Goal: Find specific page/section: Find specific page/section

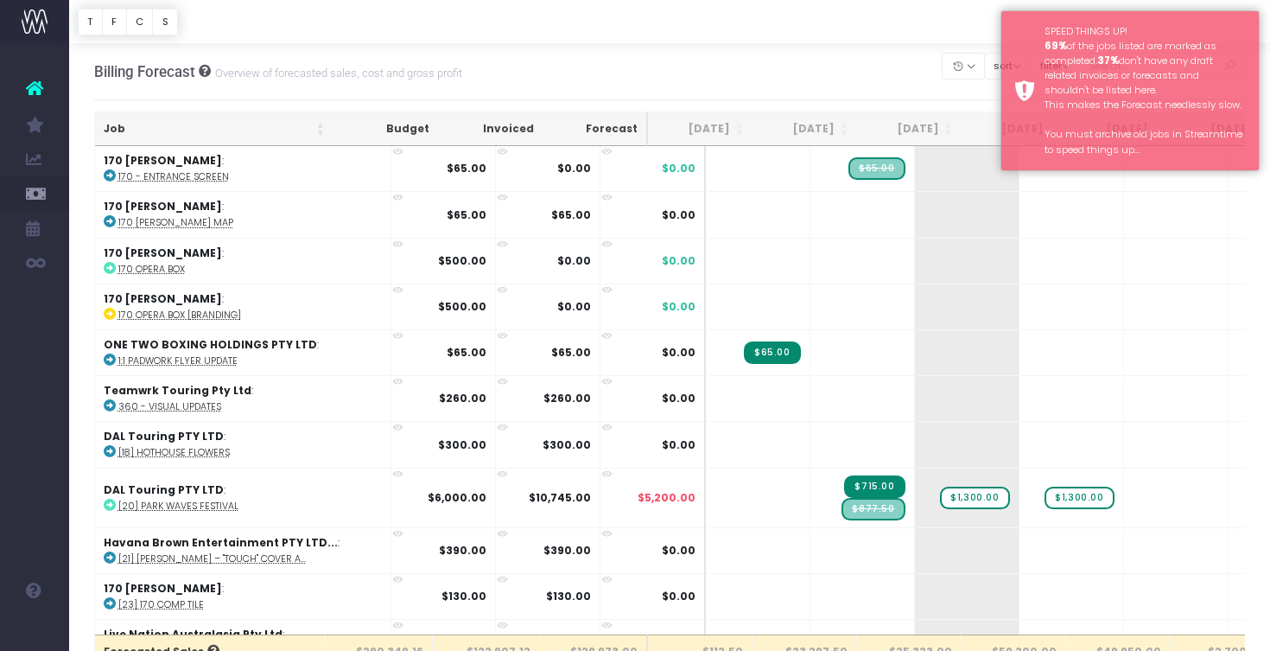
click at [771, 75] on div "Billing Forecast Overview of forecasted sales, cost and gross profit Clear Filt…" at bounding box center [670, 71] width 1152 height 57
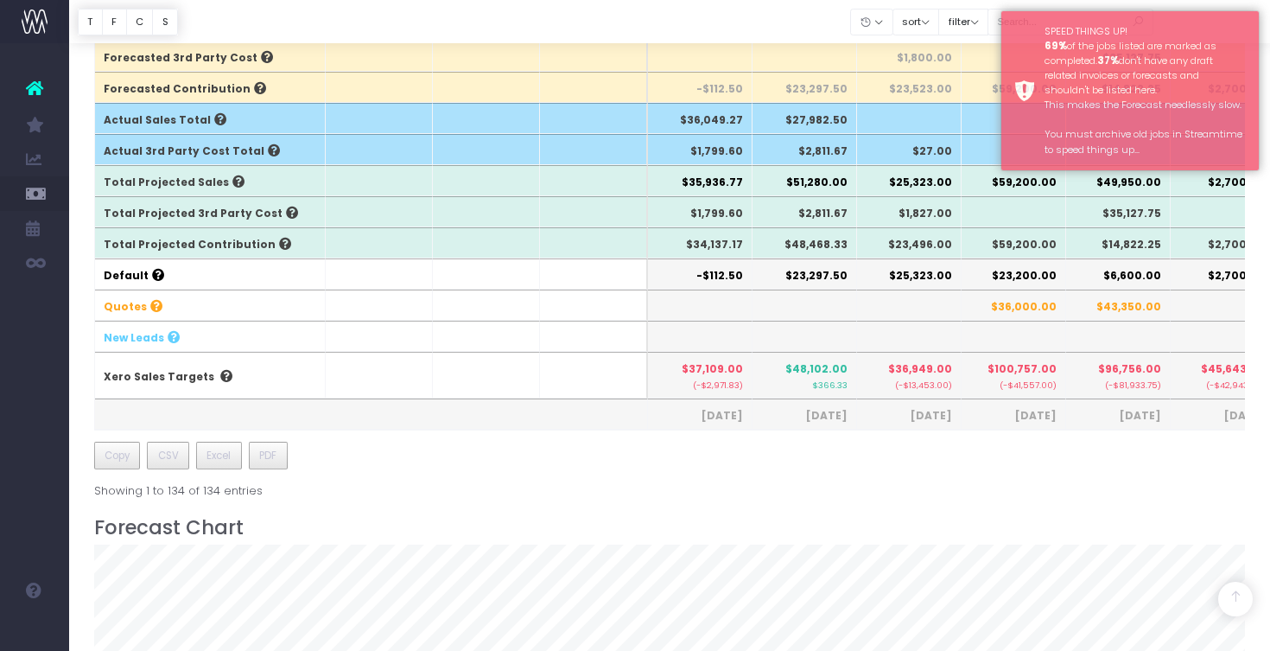
scroll to position [609, 0]
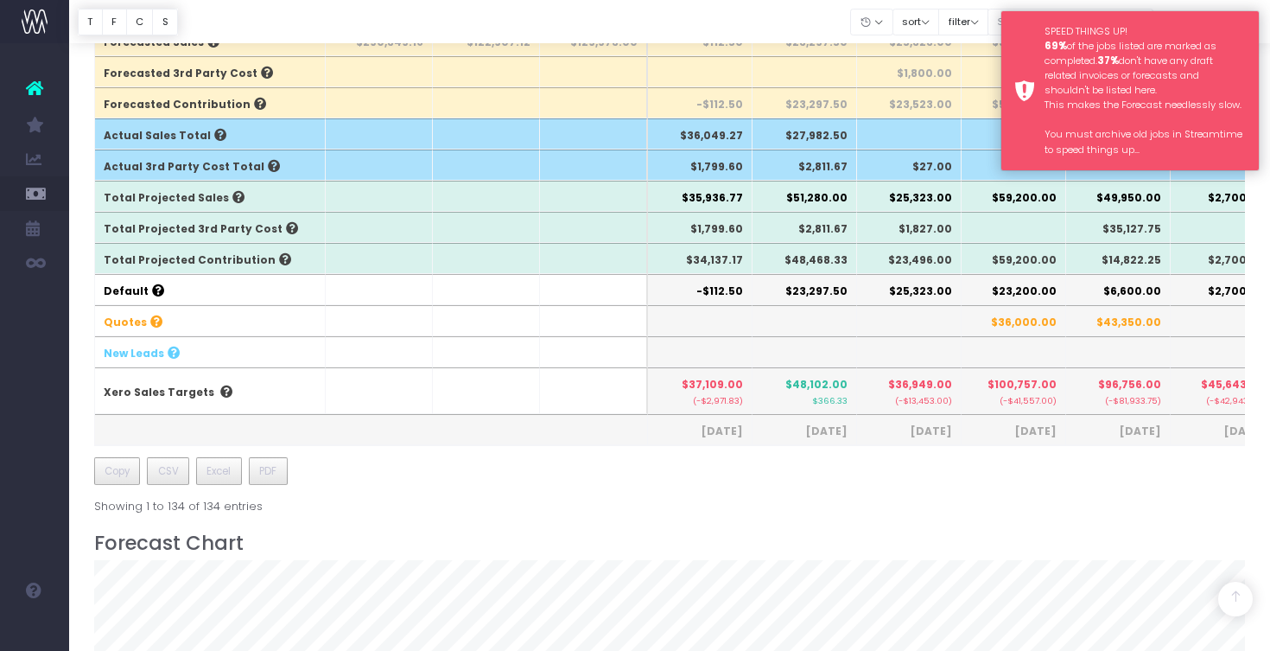
click at [1052, 81] on div "SPEED THINGS UP! 69% of the jobs listed are marked as completed. 37% don't have…" at bounding box center [1145, 90] width 201 height 133
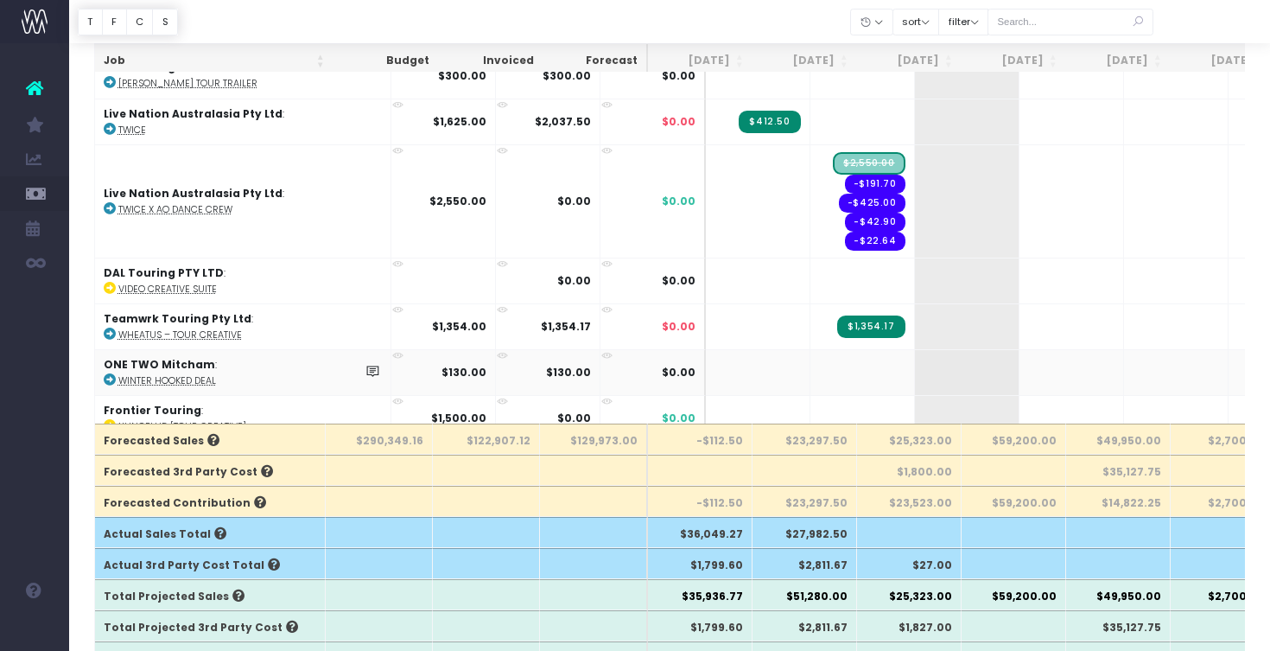
scroll to position [309, 0]
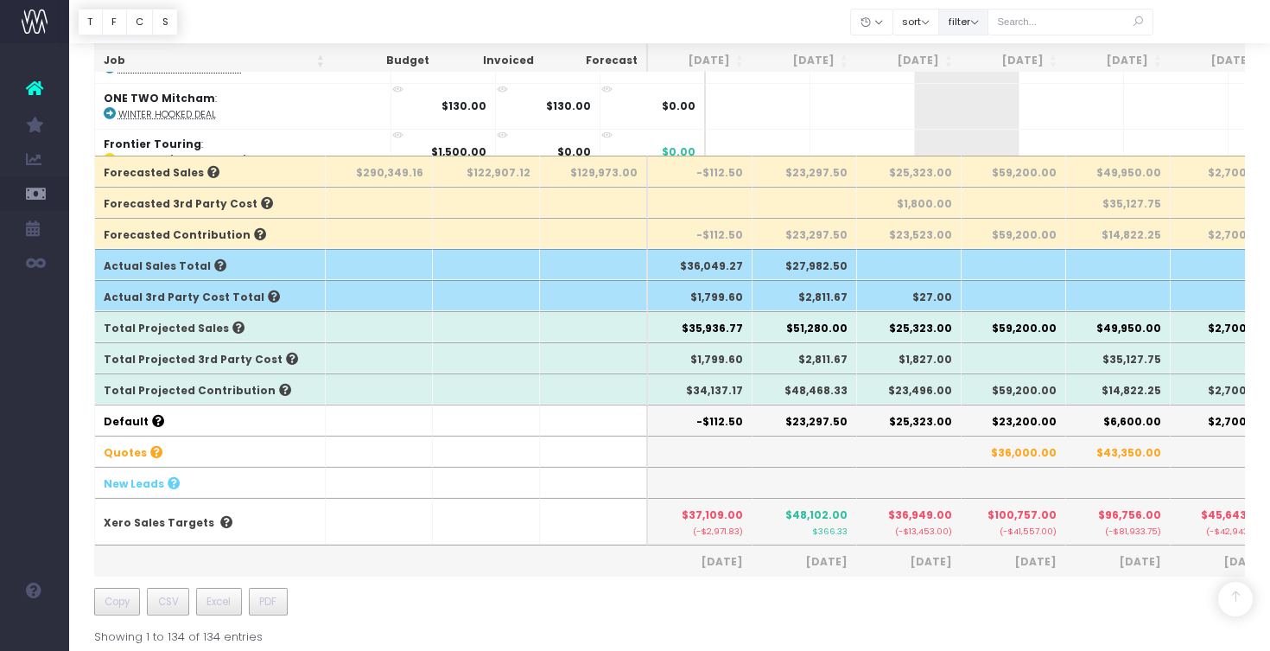
click at [989, 25] on button "filter" at bounding box center [963, 22] width 50 height 27
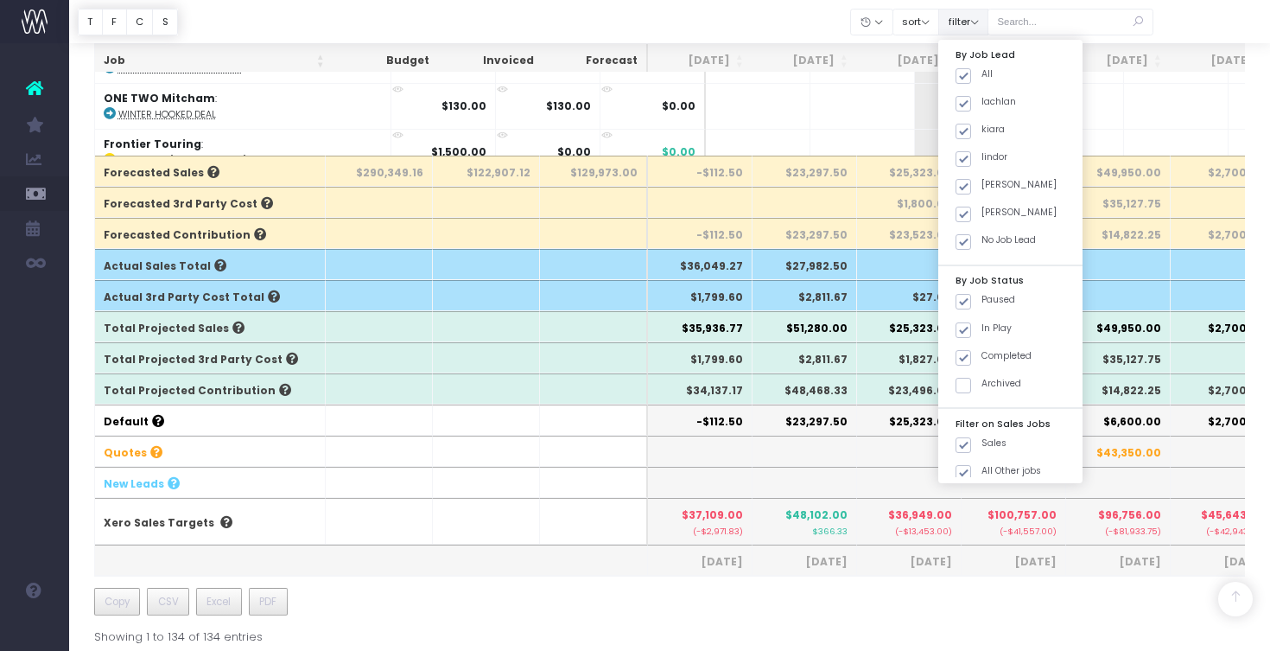
click at [989, 25] on button "filter" at bounding box center [963, 22] width 50 height 27
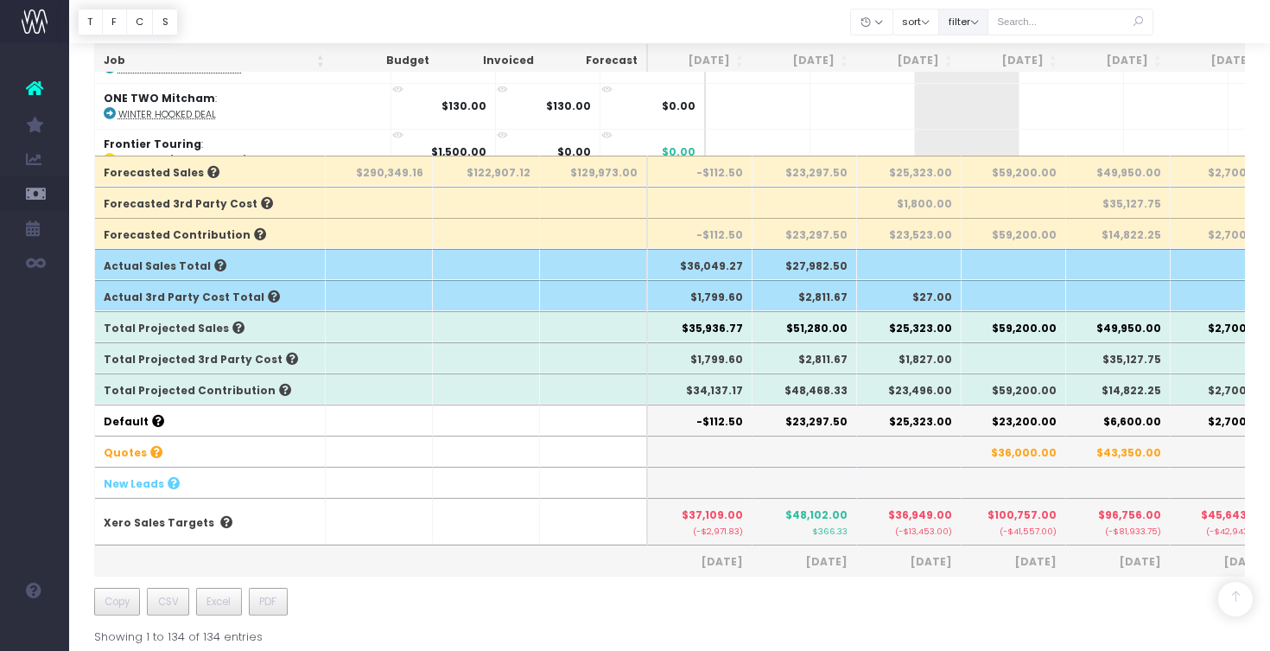
click at [964, 17] on button "filter" at bounding box center [963, 22] width 50 height 27
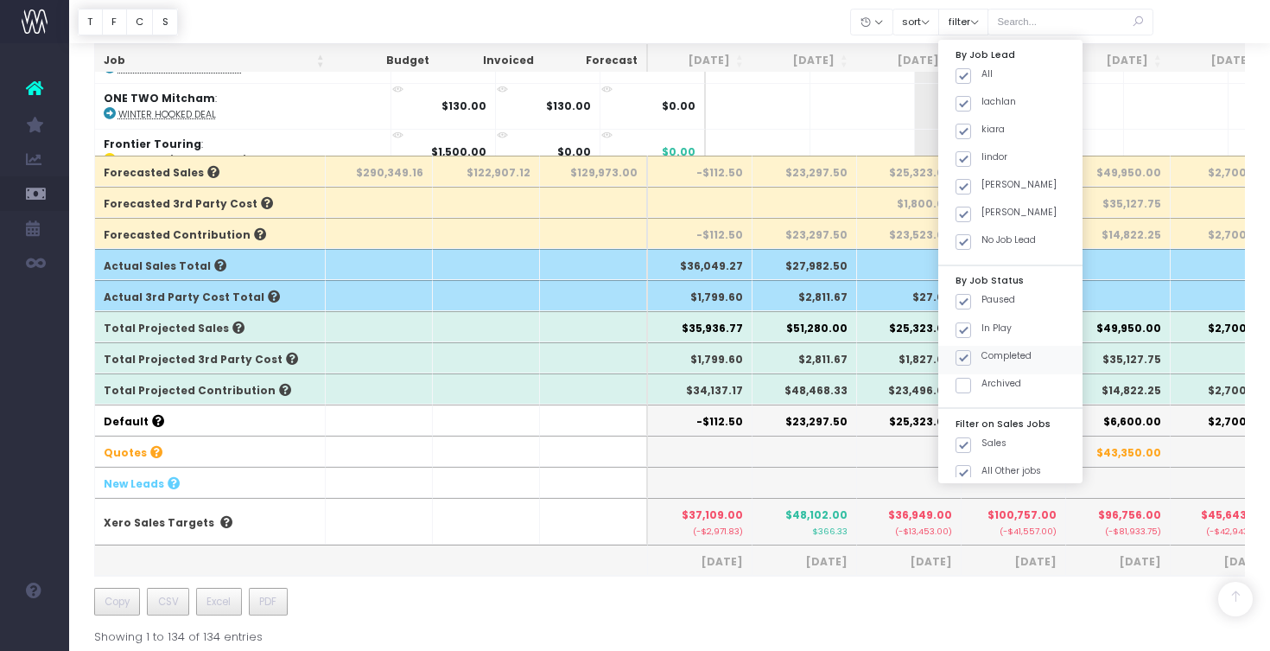
click at [971, 352] on span at bounding box center [964, 358] width 16 height 16
click at [983, 352] on input "Completed" at bounding box center [987, 354] width 11 height 11
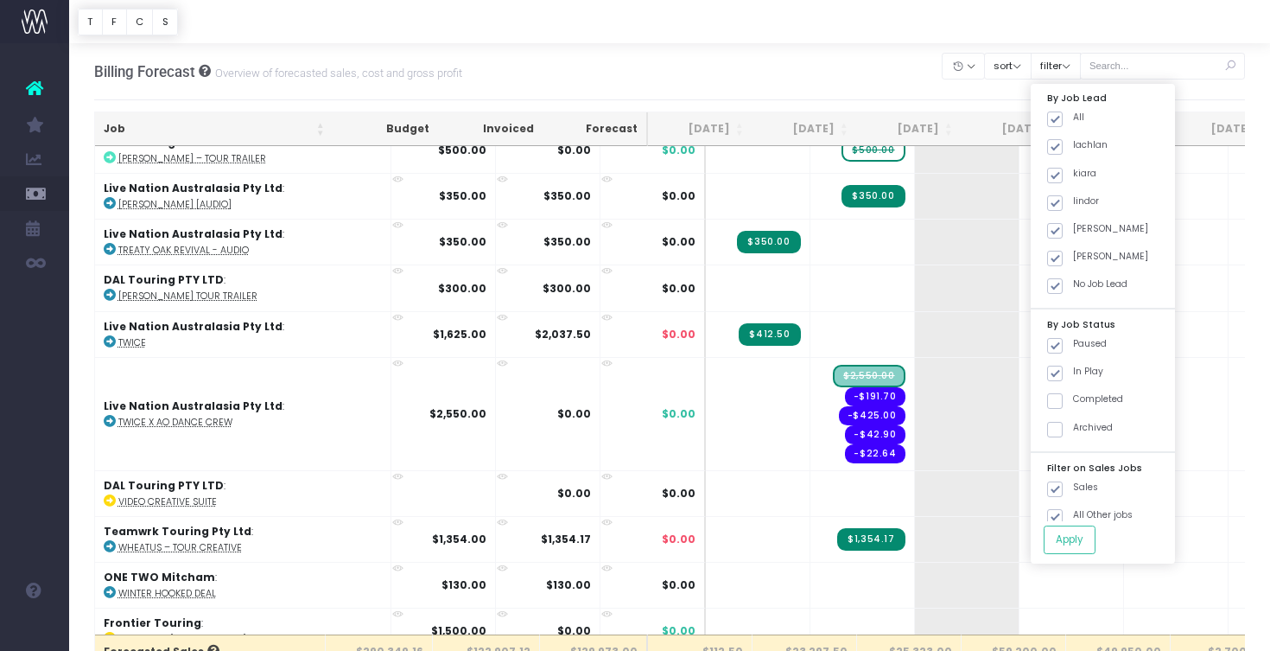
click at [1030, 33] on div at bounding box center [669, 21] width 1201 height 43
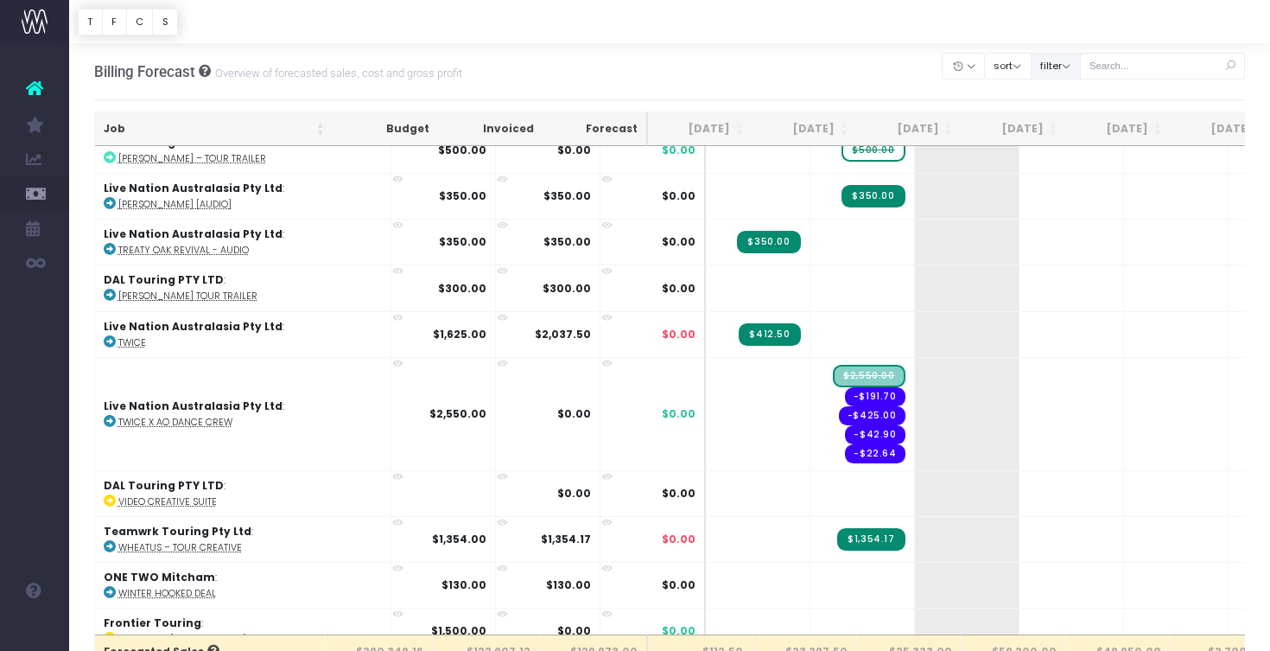
click at [1057, 61] on button "filter" at bounding box center [1056, 66] width 50 height 27
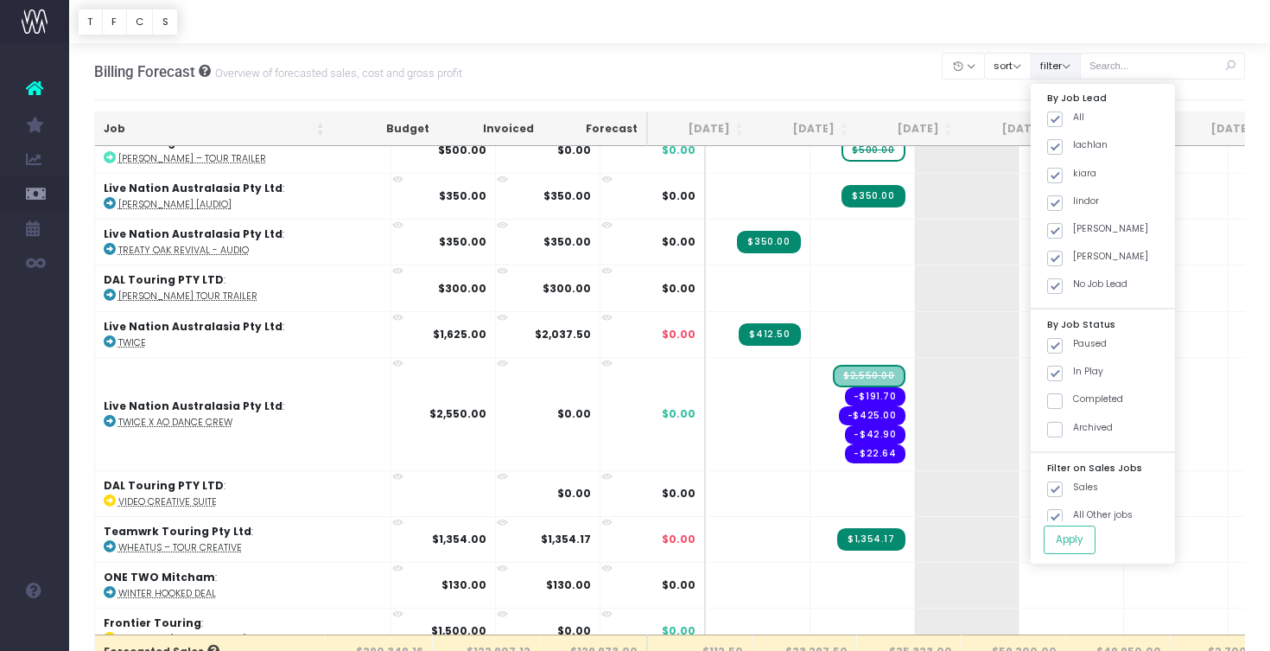
click at [1057, 61] on button "filter" at bounding box center [1056, 66] width 50 height 27
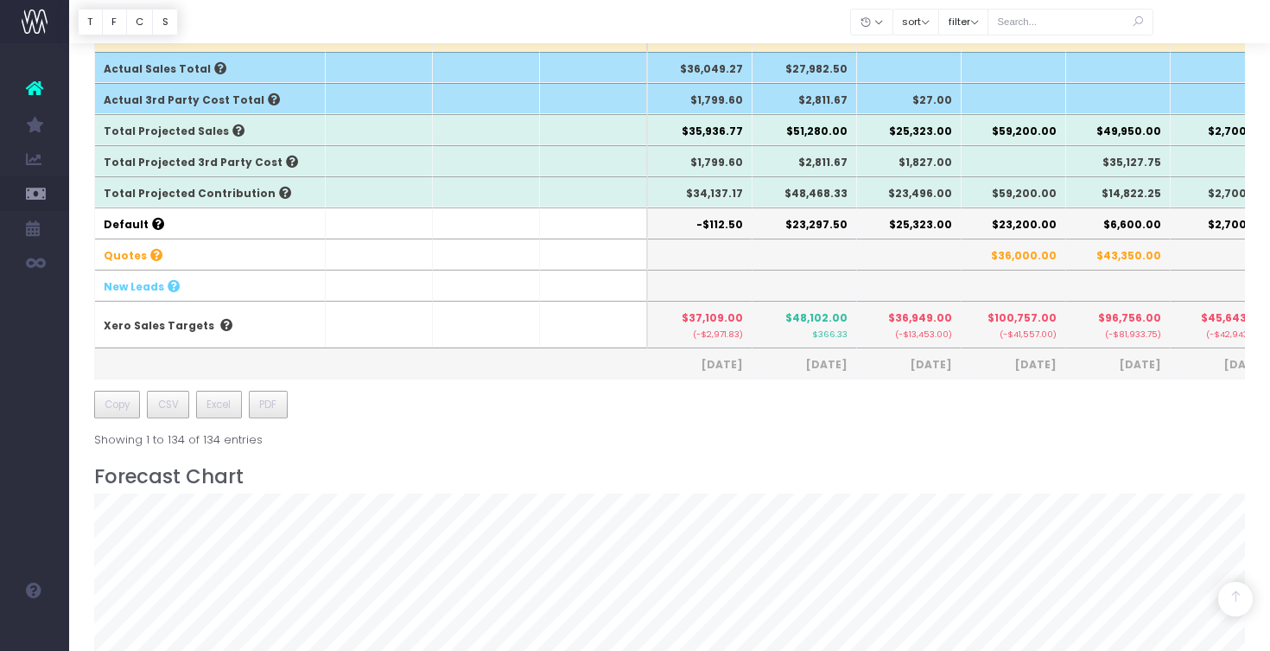
drag, startPoint x: 992, startPoint y: 29, endPoint x: 1012, endPoint y: 93, distance: 67.0
click at [989, 29] on button "filter" at bounding box center [963, 22] width 50 height 27
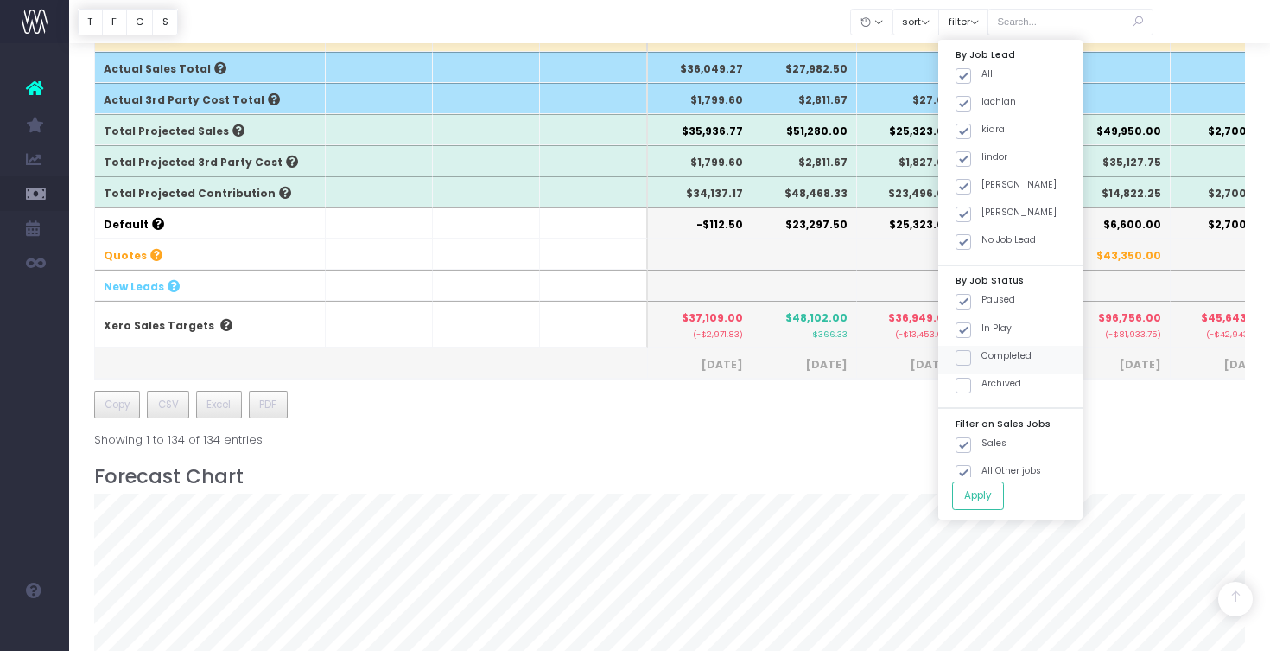
click at [971, 353] on span at bounding box center [964, 358] width 16 height 16
click at [983, 353] on input "Completed" at bounding box center [987, 354] width 11 height 11
click at [971, 353] on span at bounding box center [964, 358] width 16 height 16
click at [983, 353] on input "Completed" at bounding box center [987, 354] width 11 height 11
click at [971, 353] on span at bounding box center [964, 358] width 16 height 16
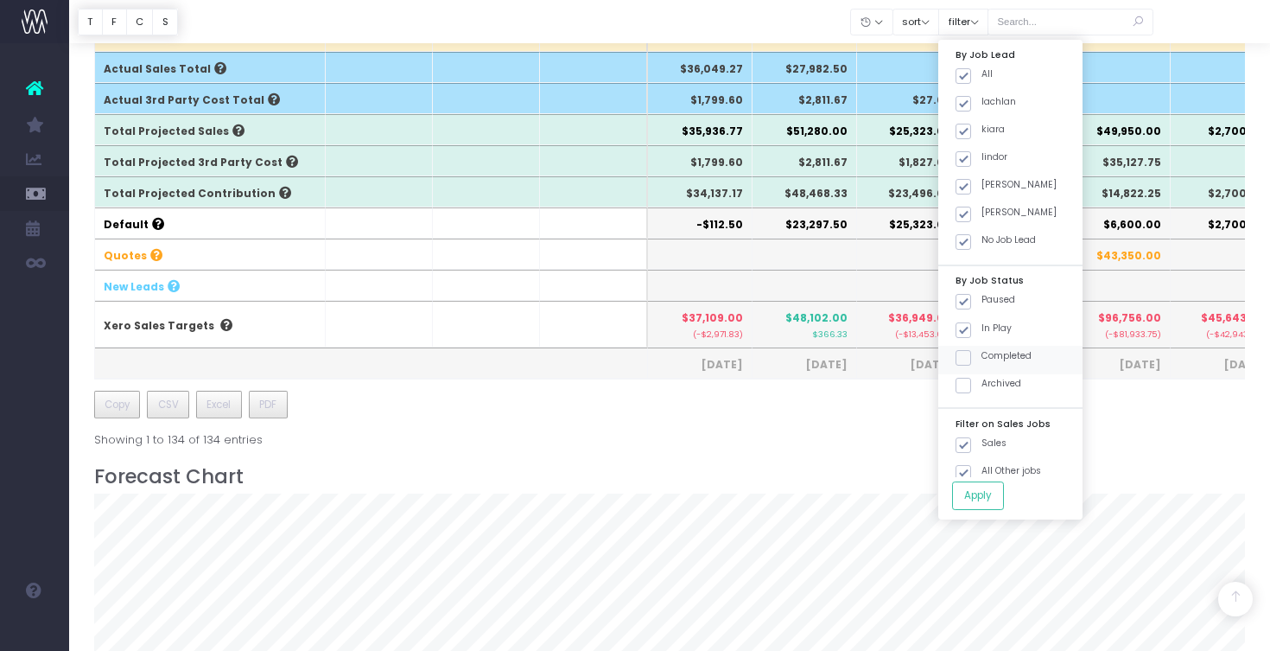
click at [983, 353] on input "Completed" at bounding box center [987, 354] width 11 height 11
checkbox input "true"
click at [971, 378] on span at bounding box center [964, 386] width 16 height 16
click at [982, 377] on input "Archived" at bounding box center [987, 382] width 11 height 11
click at [971, 379] on span at bounding box center [964, 386] width 16 height 16
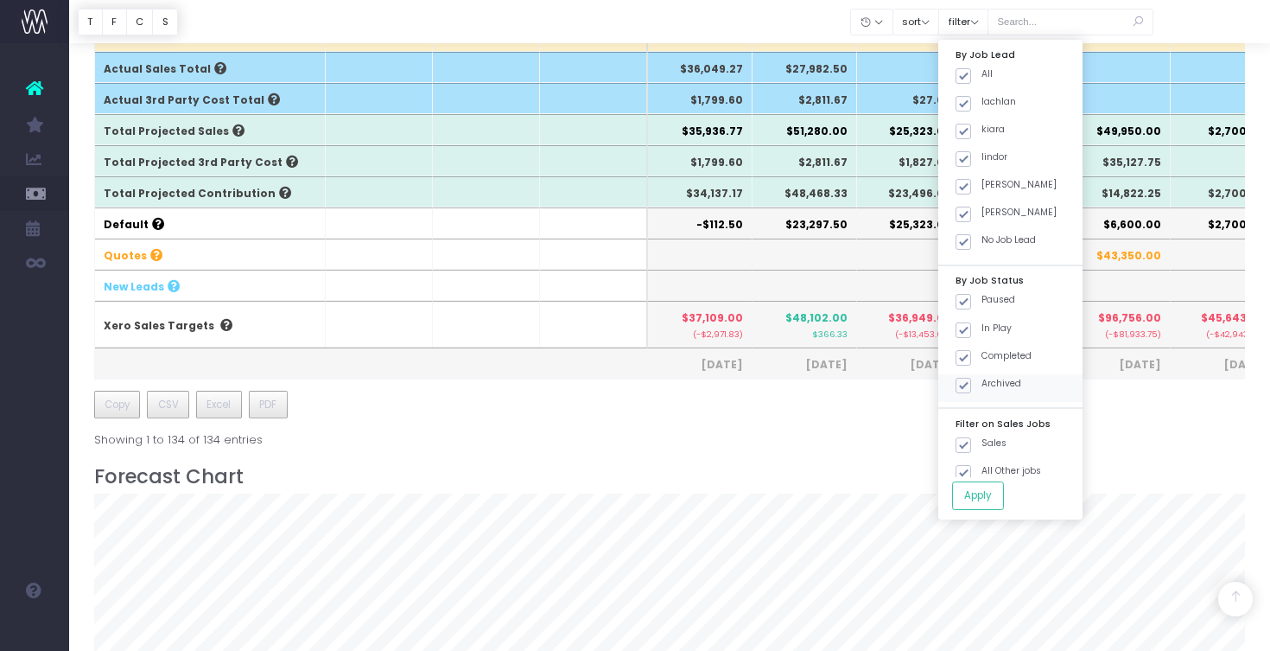
click at [983, 379] on input "Archived" at bounding box center [987, 382] width 11 height 11
checkbox input "false"
click at [971, 465] on span at bounding box center [964, 473] width 16 height 16
click at [982, 464] on input "All Other jobs" at bounding box center [987, 469] width 11 height 11
click at [971, 465] on span at bounding box center [964, 473] width 16 height 16
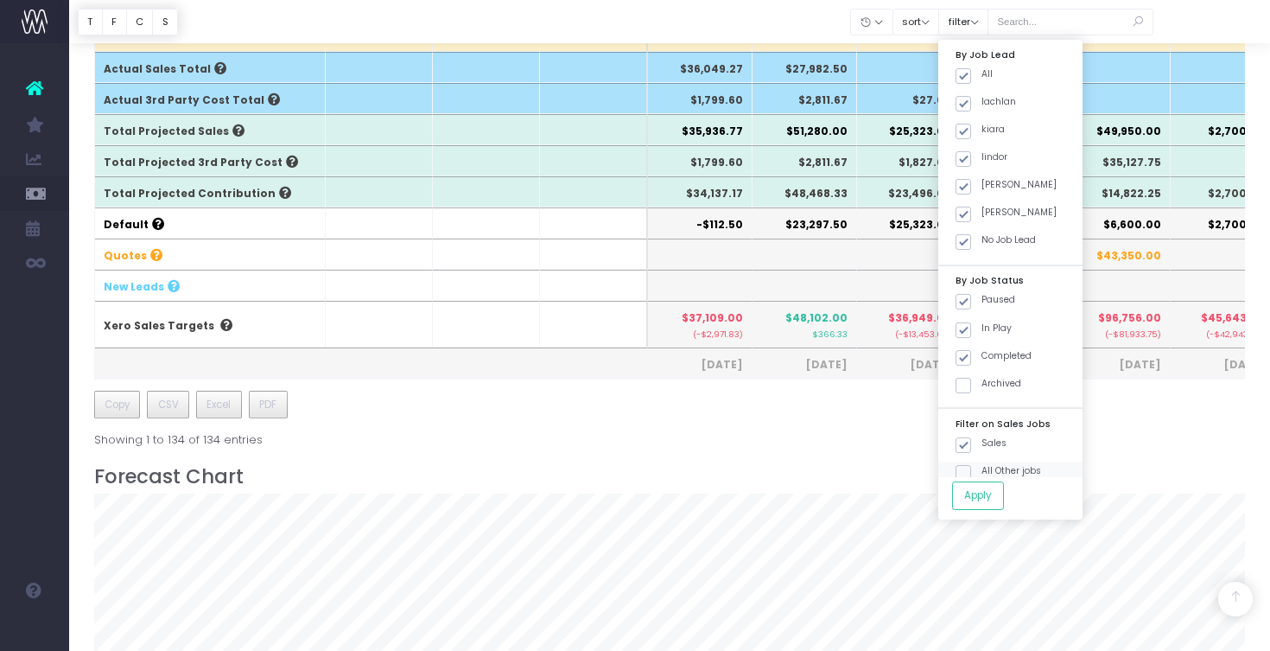
click at [983, 464] on input "All Other jobs" at bounding box center [987, 469] width 11 height 11
checkbox input "true"
click at [971, 351] on span at bounding box center [964, 358] width 16 height 16
click at [982, 351] on input "Completed" at bounding box center [987, 354] width 11 height 11
click at [978, 490] on button "Apply" at bounding box center [978, 495] width 52 height 29
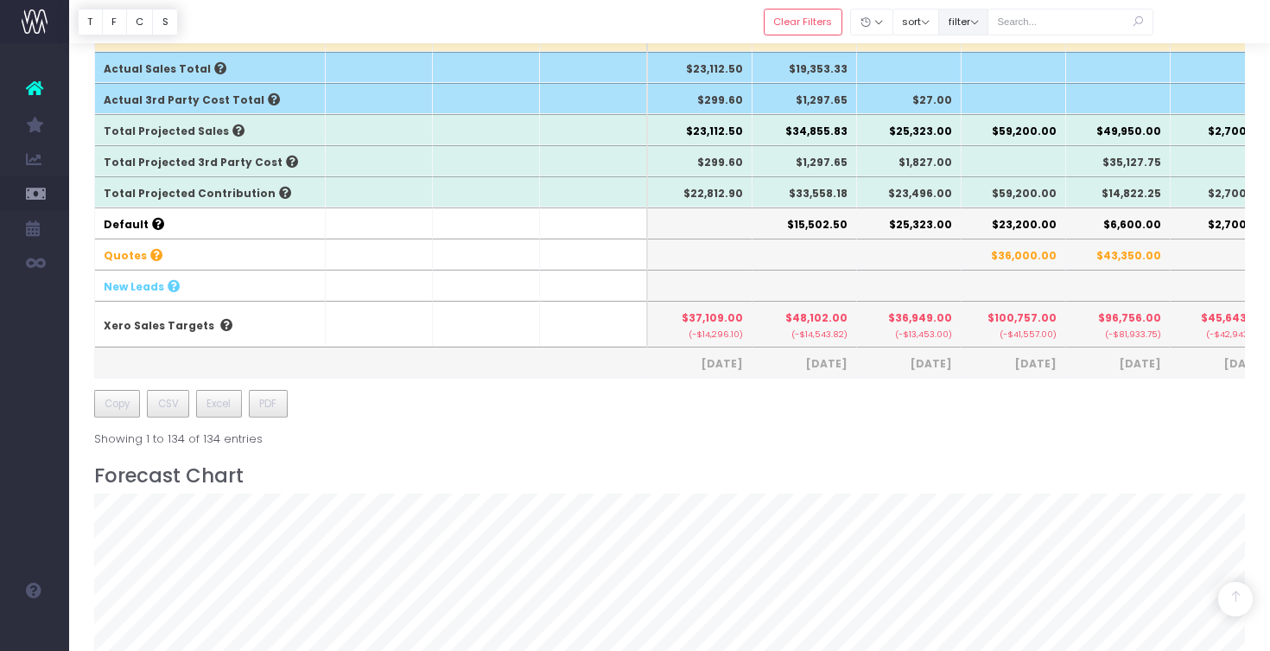
click at [981, 27] on button "filter" at bounding box center [963, 22] width 50 height 27
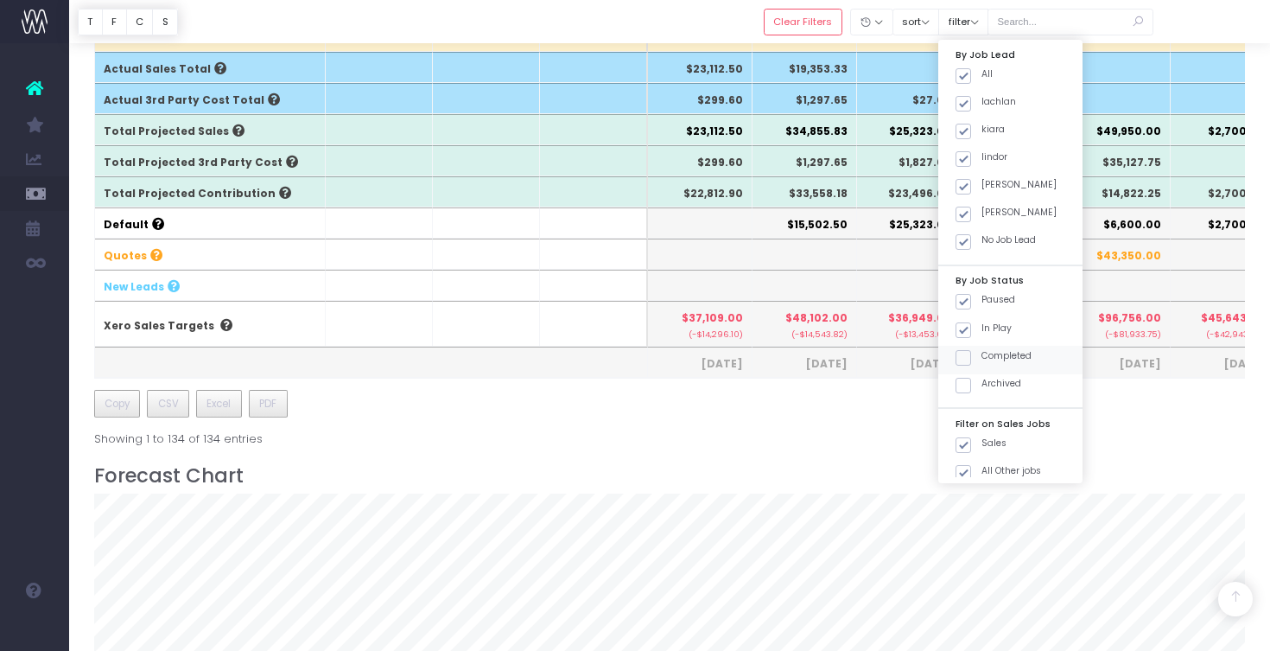
click at [971, 355] on span at bounding box center [964, 358] width 16 height 16
click at [983, 355] on input "Completed" at bounding box center [987, 354] width 11 height 11
checkbox input "true"
click at [989, 377] on label "Archived" at bounding box center [989, 384] width 66 height 14
click at [989, 377] on input "Archived" at bounding box center [987, 382] width 11 height 11
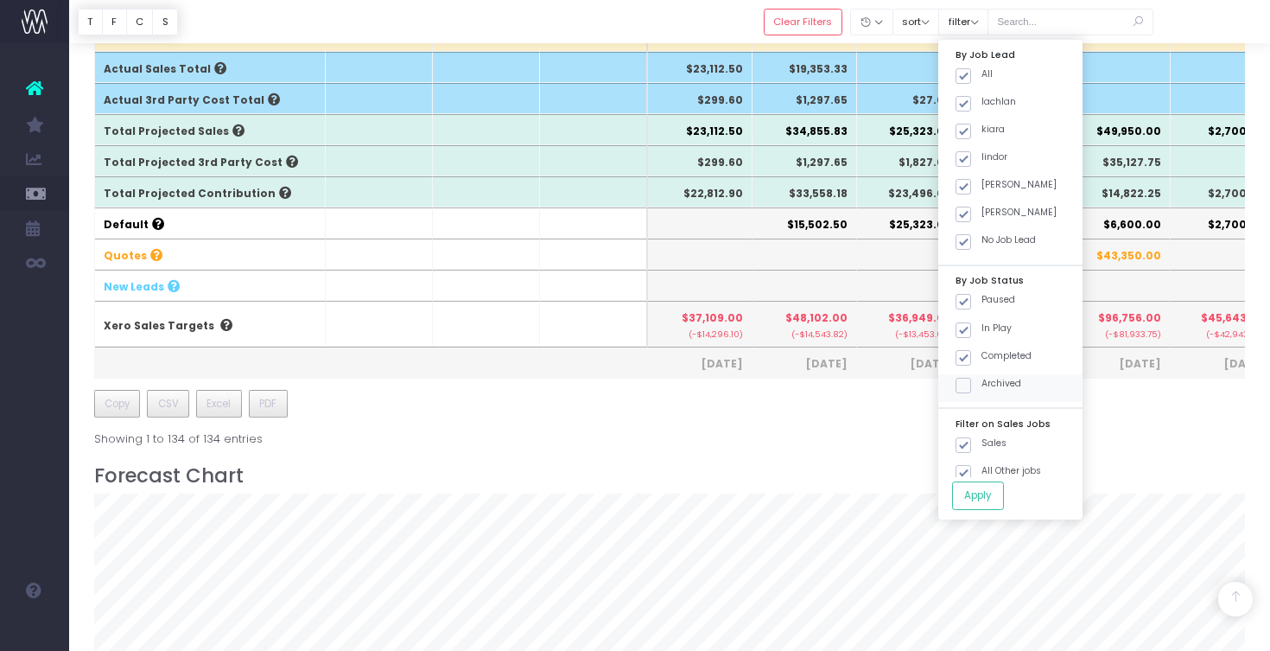
checkbox input "true"
click at [990, 474] on div "All Other jobs" at bounding box center [1010, 475] width 144 height 28
click at [971, 465] on span at bounding box center [964, 473] width 16 height 16
click at [982, 464] on input "All Other jobs" at bounding box center [987, 469] width 11 height 11
click at [984, 491] on button "Apply" at bounding box center [978, 495] width 52 height 29
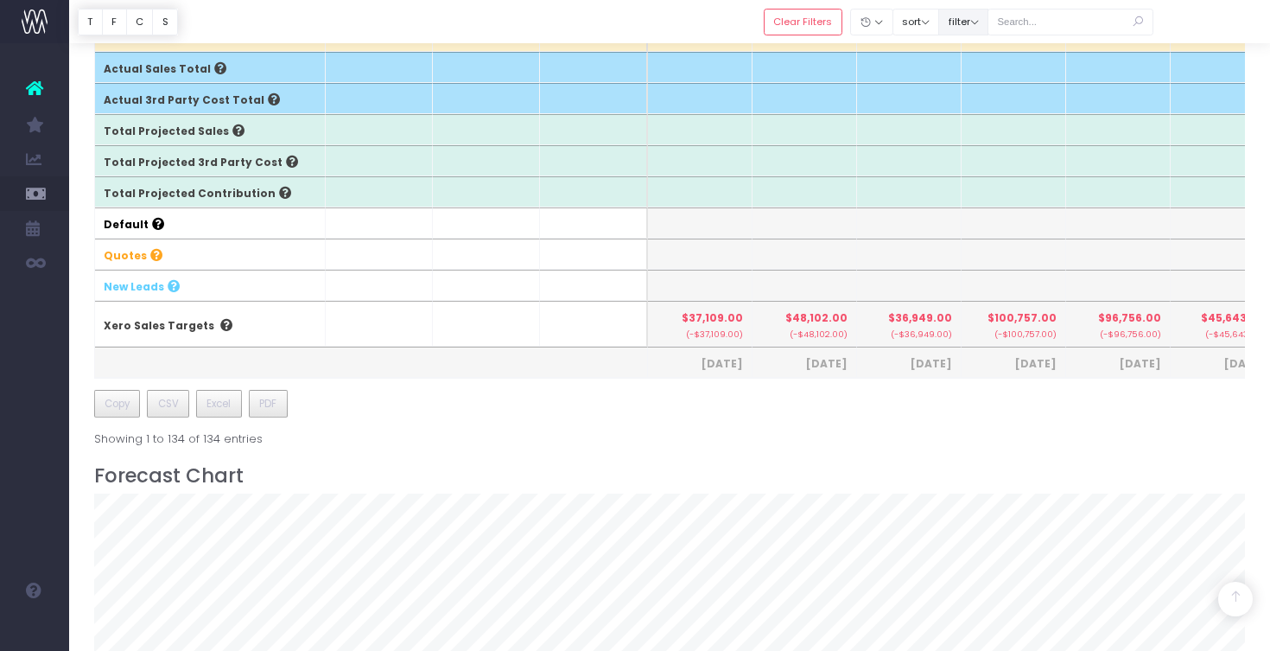
click at [972, 18] on button "filter" at bounding box center [963, 22] width 50 height 27
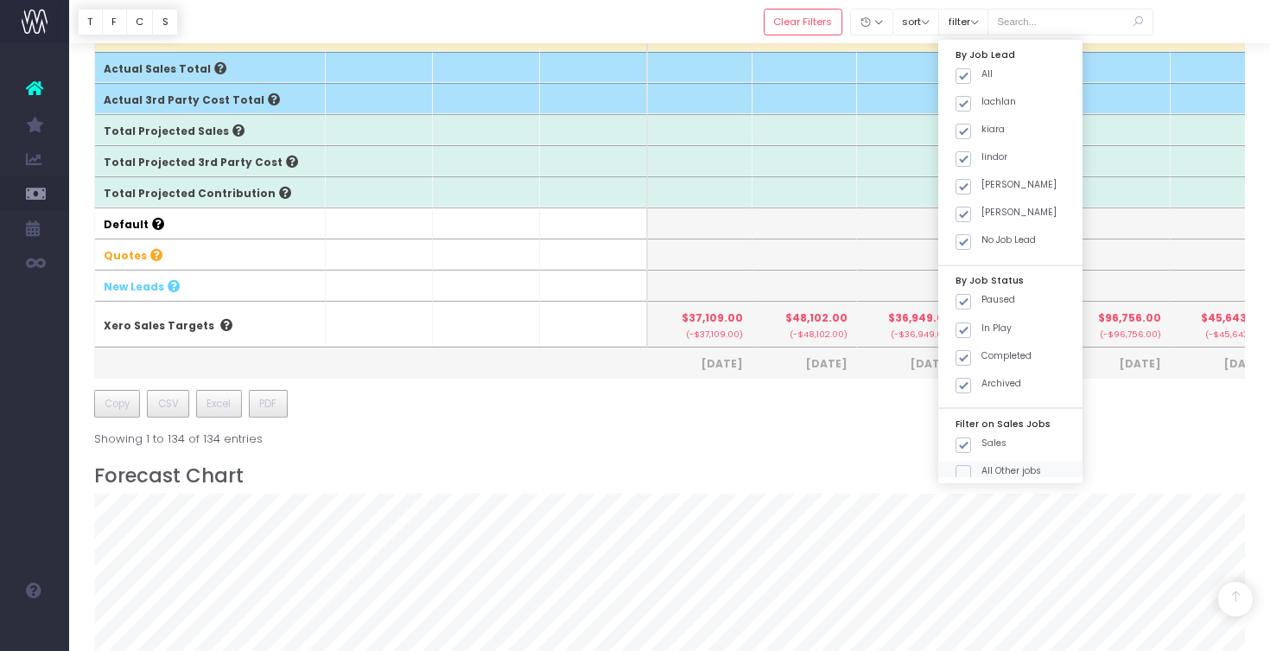
click at [971, 467] on div "All Other jobs" at bounding box center [1010, 475] width 144 height 28
drag, startPoint x: 983, startPoint y: 465, endPoint x: 989, endPoint y: 403, distance: 62.5
click at [971, 465] on span at bounding box center [964, 473] width 16 height 16
click at [983, 464] on input "All Other jobs" at bounding box center [987, 469] width 11 height 11
checkbox input "true"
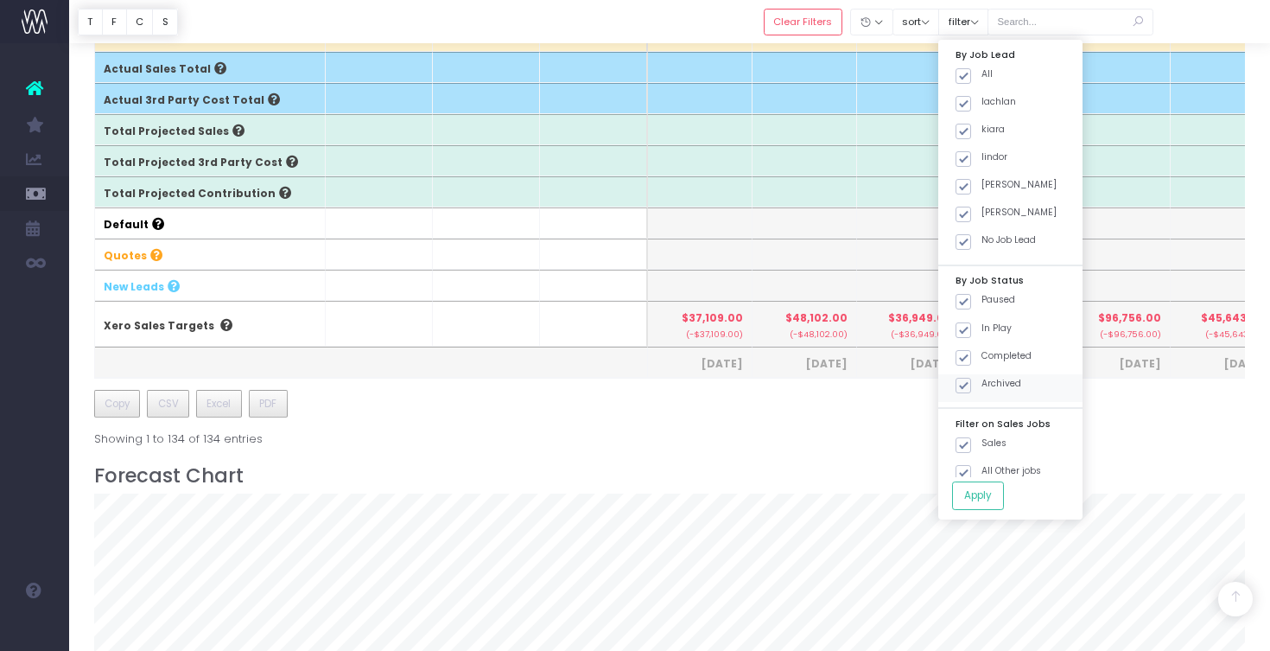
click at [971, 378] on span at bounding box center [964, 386] width 16 height 16
click at [983, 378] on input "Archived" at bounding box center [987, 382] width 11 height 11
checkbox input "false"
click at [1013, 511] on div "By Job Lead All lachlan [PERSON_NAME] [PERSON_NAME] [PERSON_NAME] No Job Lead B…" at bounding box center [1010, 280] width 144 height 480
click at [1003, 499] on button "Apply" at bounding box center [978, 495] width 52 height 29
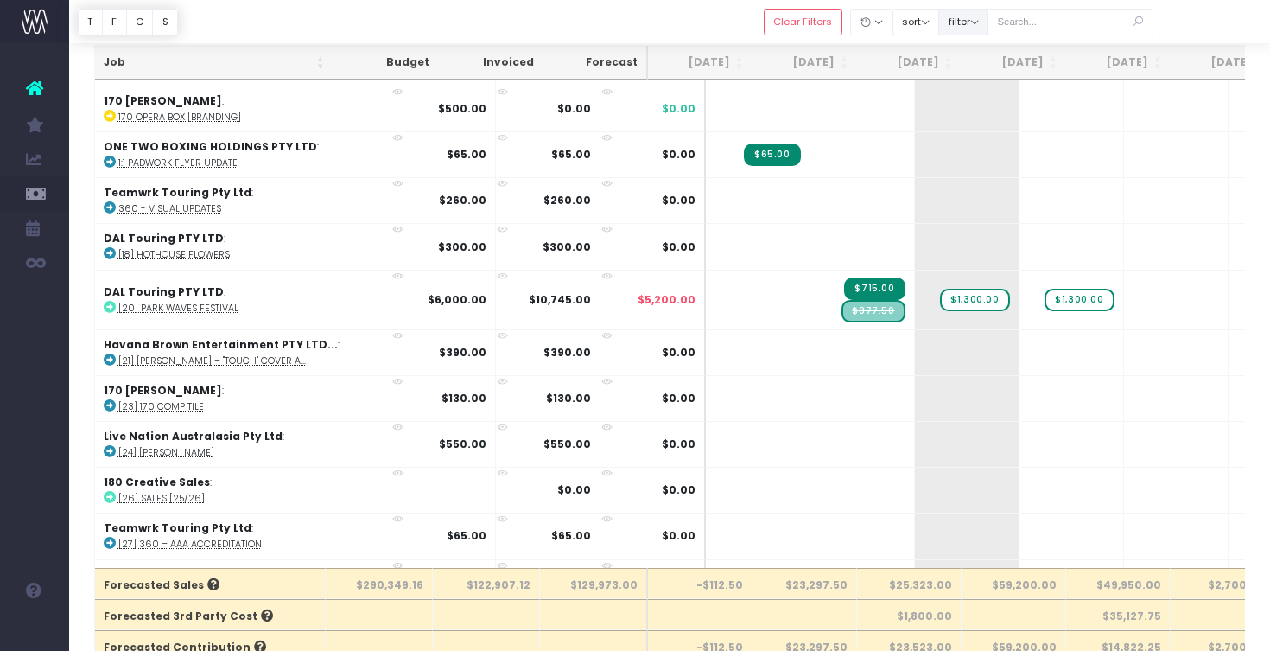
click at [987, 19] on button "filter" at bounding box center [963, 22] width 50 height 27
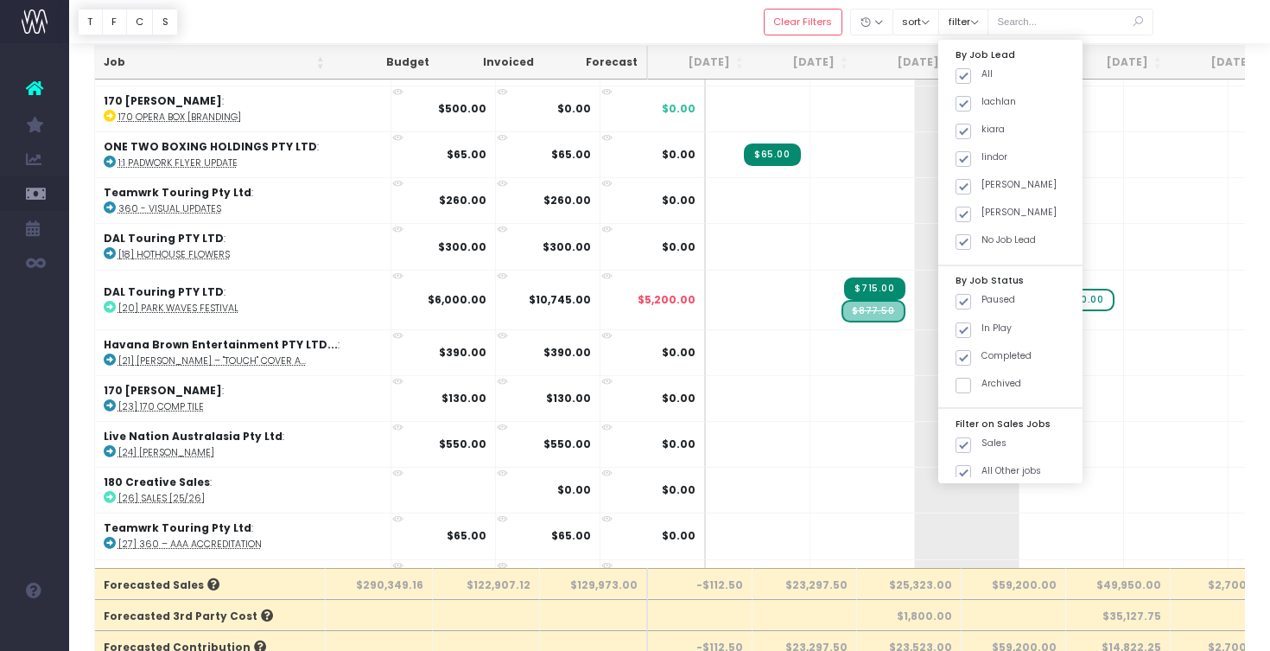
click at [1173, 27] on div at bounding box center [669, 21] width 1201 height 43
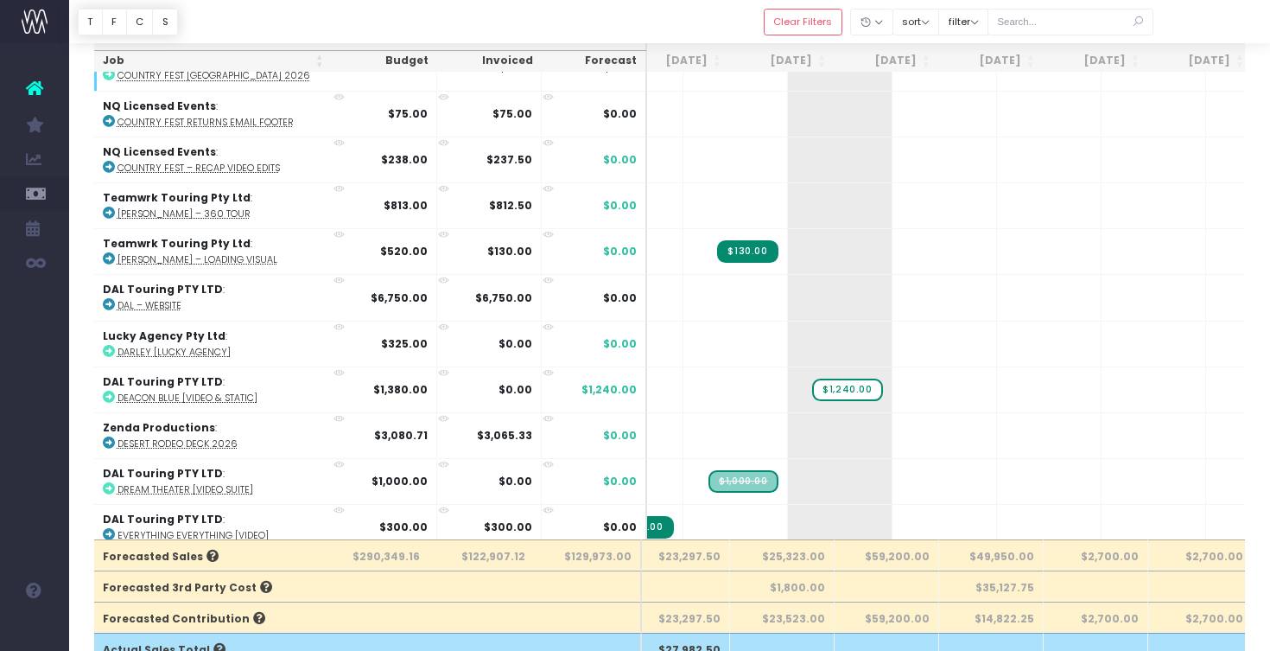
scroll to position [1629, 127]
